Goal: Navigation & Orientation: Find specific page/section

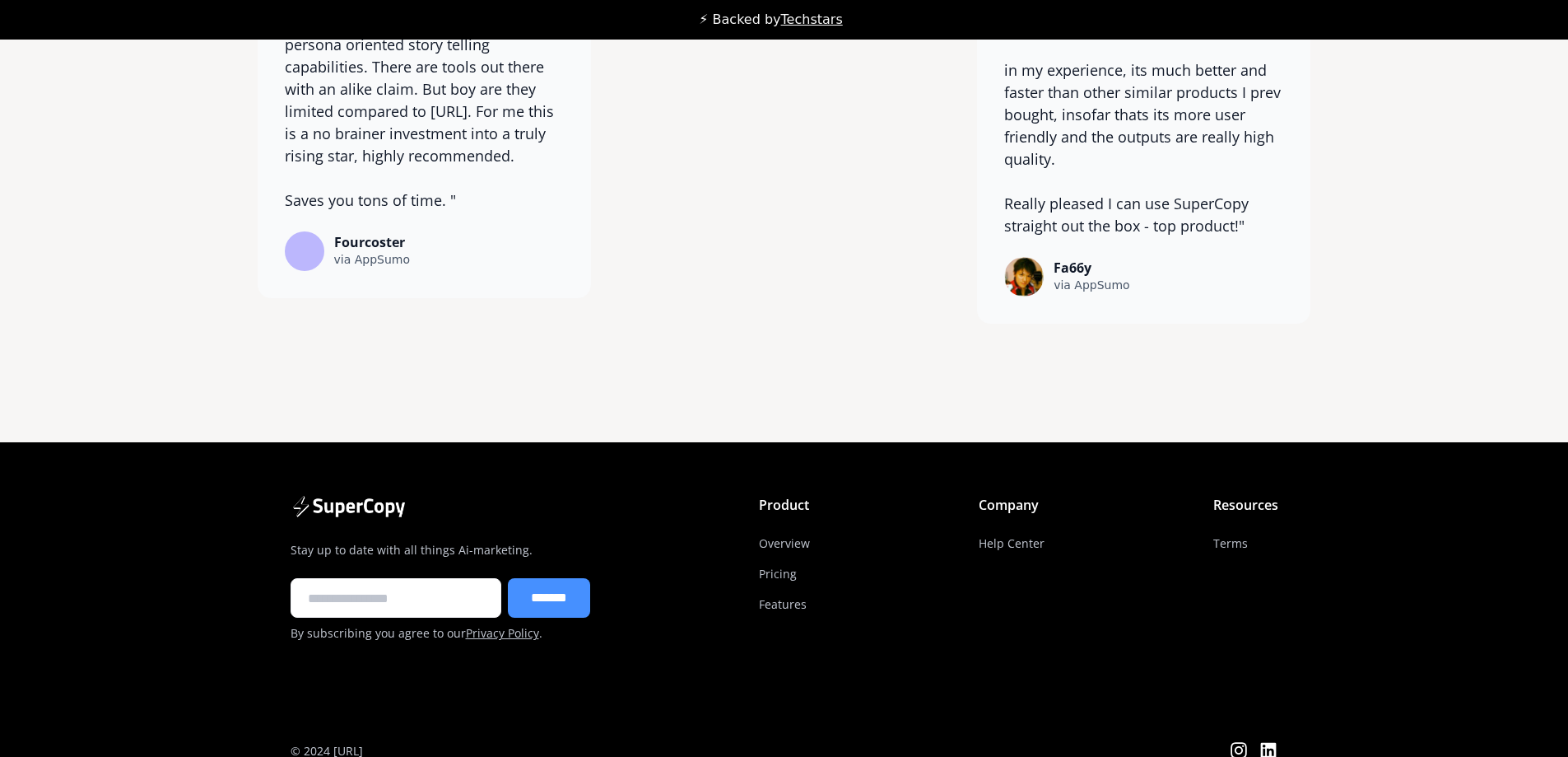
scroll to position [13068, 0]
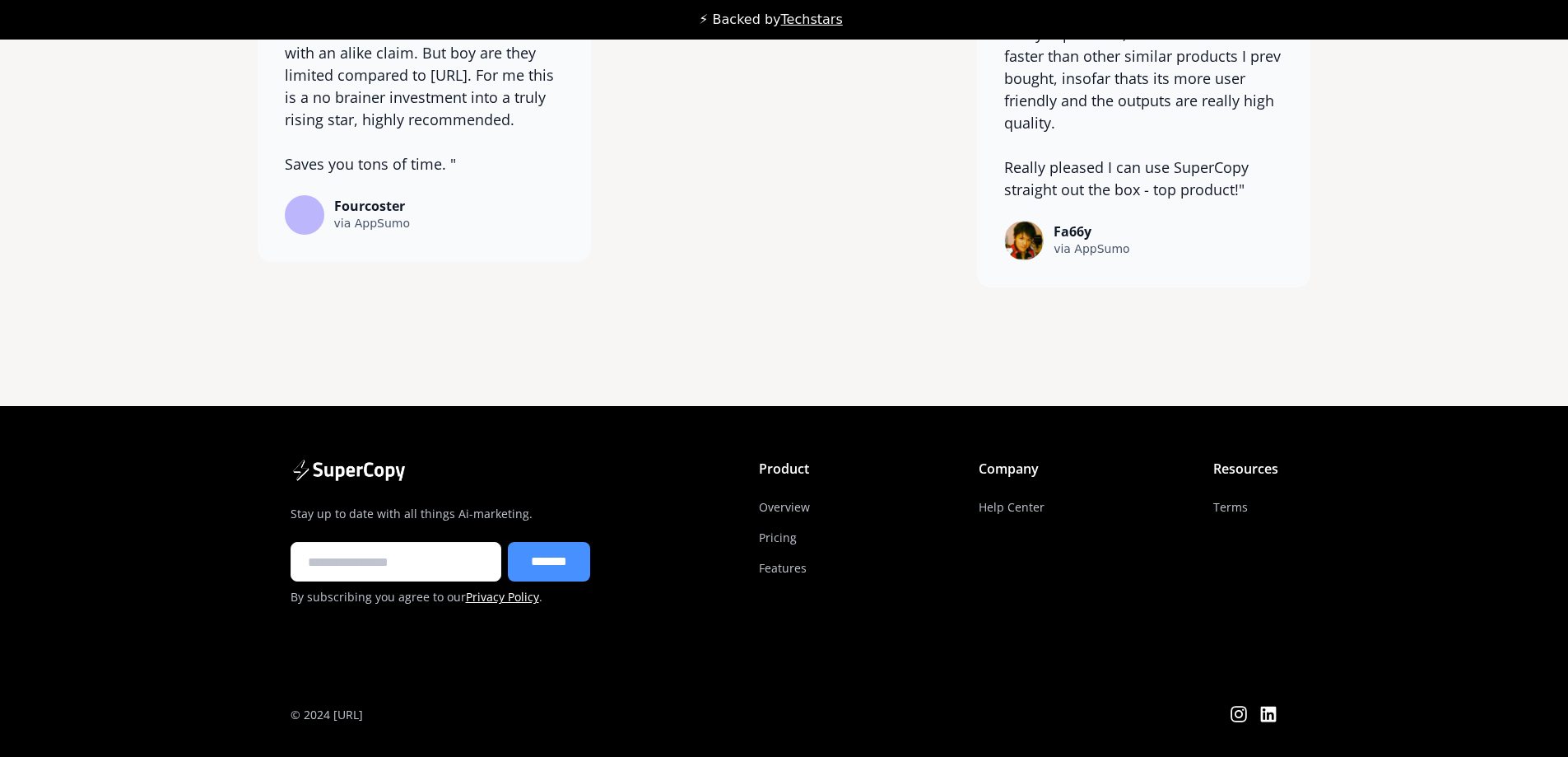
click at [514, 596] on link "Privacy Policy" at bounding box center [502, 597] width 73 height 16
